Goal: Complete application form

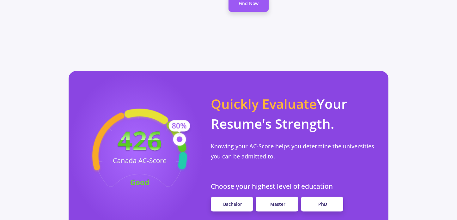
scroll to position [498, 0]
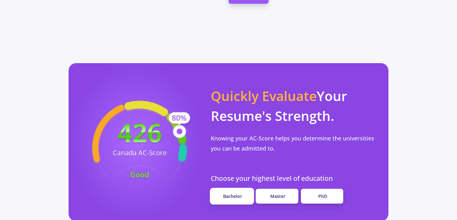
click at [236, 193] on span "Bachelor" at bounding box center [232, 196] width 19 height 6
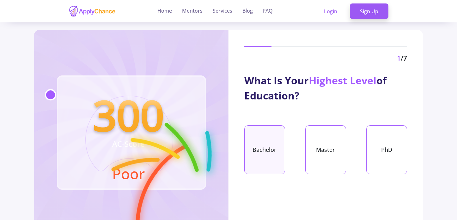
click at [261, 145] on div "Bachelor" at bounding box center [264, 149] width 41 height 49
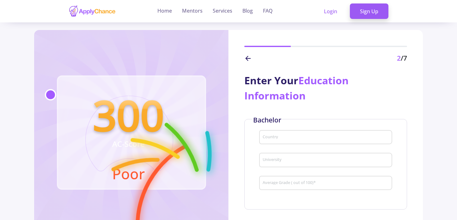
click at [274, 136] on input "Country" at bounding box center [326, 138] width 128 height 6
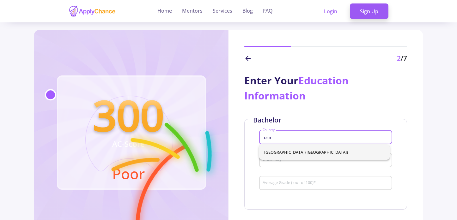
click at [286, 157] on span "[GEOGRAPHIC_DATA] ([GEOGRAPHIC_DATA])" at bounding box center [324, 152] width 120 height 15
type input "[GEOGRAPHIC_DATA] ([GEOGRAPHIC_DATA])"
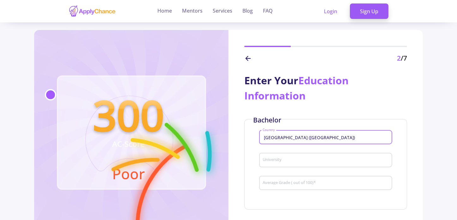
click at [277, 160] on input "University" at bounding box center [326, 161] width 128 height 6
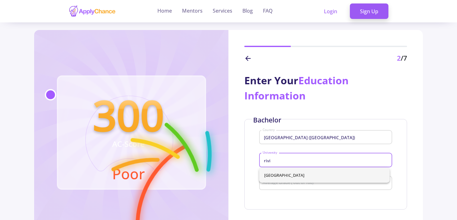
click at [276, 180] on span "[GEOGRAPHIC_DATA]" at bounding box center [324, 175] width 120 height 15
type input "[GEOGRAPHIC_DATA]"
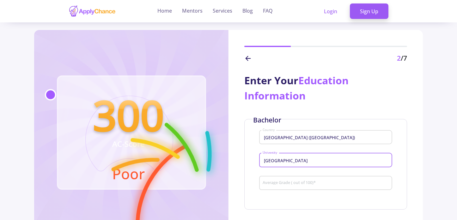
click at [286, 184] on input "Average Grade ( out of 100) *" at bounding box center [326, 184] width 128 height 6
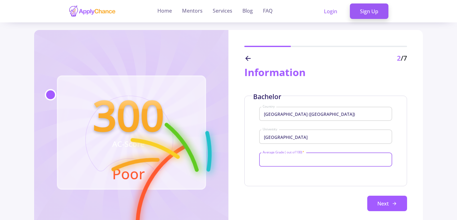
scroll to position [27, 0]
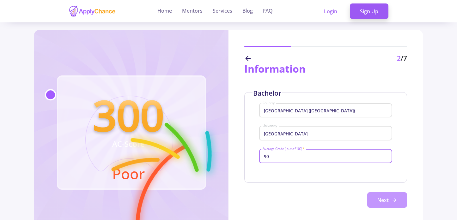
type input "90"
click at [382, 201] on button "Next" at bounding box center [387, 200] width 40 height 16
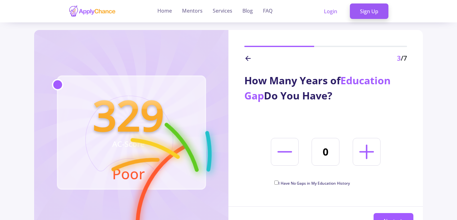
click at [283, 184] on span "I Have No Gaps in My Education History" at bounding box center [313, 183] width 71 height 5
click at [278, 184] on input "I Have No Gaps in My Education History" at bounding box center [276, 183] width 4 height 4
checkbox input "true"
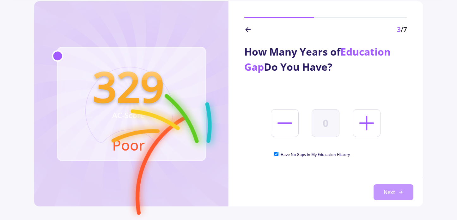
click at [386, 194] on button "Next" at bounding box center [393, 192] width 40 height 16
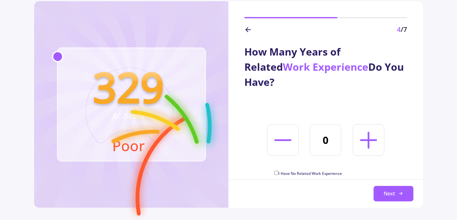
click at [359, 127] on icon at bounding box center [368, 140] width 27 height 27
type input "2"
click at [379, 190] on button "Next" at bounding box center [393, 194] width 40 height 16
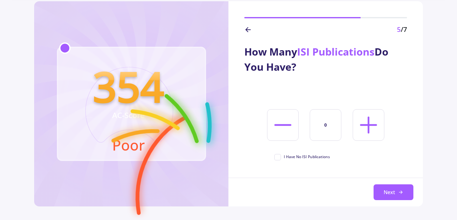
click at [308, 157] on span "I Have No ISI Publications" at bounding box center [307, 157] width 46 height 6
click at [278, 157] on input "I Have No ISI Publications" at bounding box center [276, 156] width 4 height 4
checkbox input "true"
click at [384, 187] on button "Next" at bounding box center [393, 192] width 40 height 16
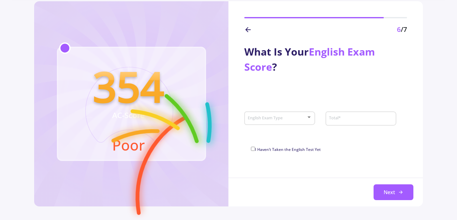
click at [295, 119] on span at bounding box center [277, 118] width 57 height 4
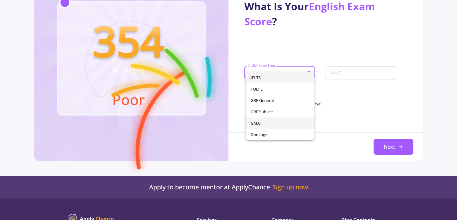
scroll to position [75, 0]
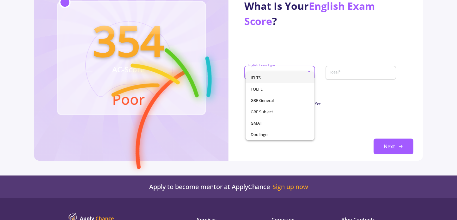
click at [310, 159] on div at bounding box center [228, 110] width 457 height 220
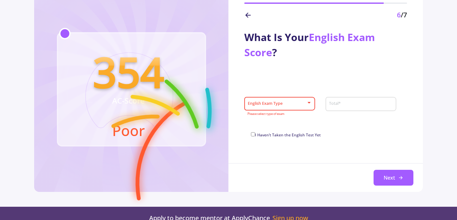
scroll to position [33, 0]
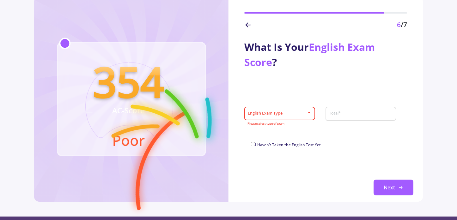
click at [286, 143] on span "I Haven’t Taken the English Test Yet" at bounding box center [288, 144] width 66 height 5
click at [255, 143] on input "I Haven’t Taken the English Test Yet" at bounding box center [253, 144] width 4 height 4
checkbox input "true"
type input "0"
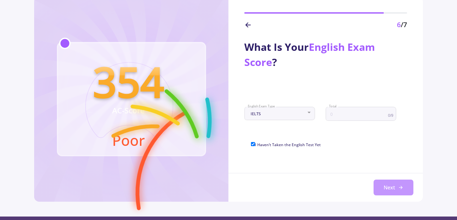
click at [384, 188] on button "Next" at bounding box center [393, 188] width 40 height 16
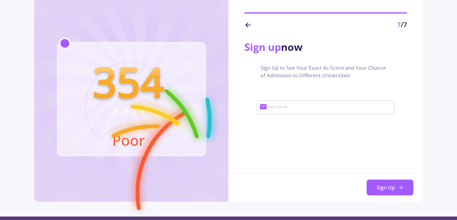
scroll to position [0, 0]
